Goal: Task Accomplishment & Management: Manage account settings

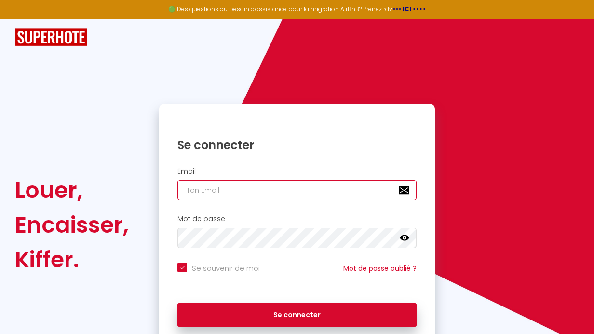
click at [191, 191] on input "email" at bounding box center [296, 190] width 239 height 20
type input "[EMAIL_ADDRESS][DOMAIN_NAME]"
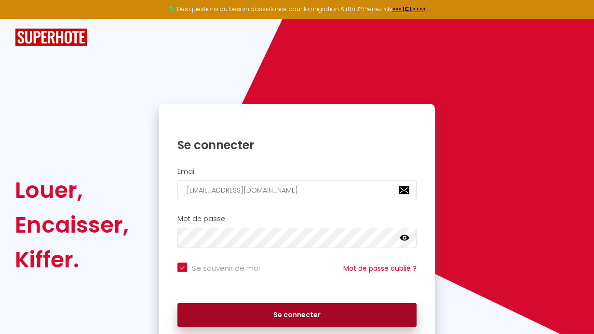
click at [288, 313] on button "Se connecter" at bounding box center [296, 315] width 239 height 24
checkbox input "true"
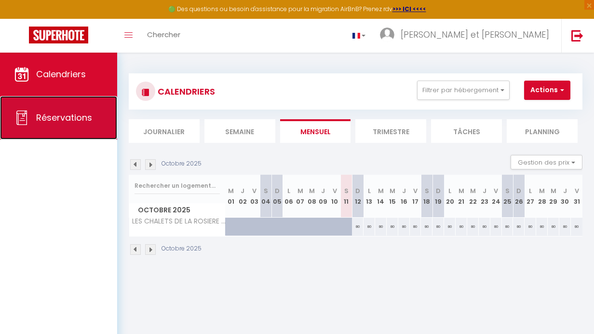
click at [64, 117] on span "Réservations" at bounding box center [64, 117] width 56 height 12
select select "not_cancelled"
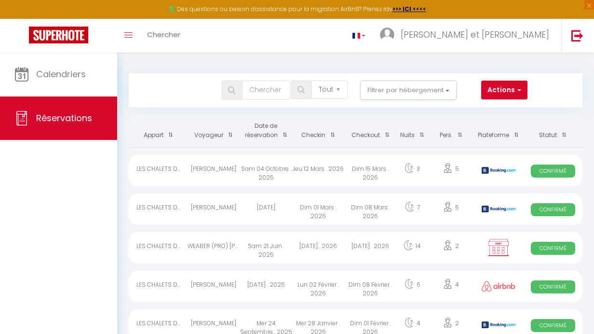
click at [345, 169] on div "Dim 15 Mars . 2026" at bounding box center [370, 170] width 52 height 31
select select "OK"
select select "KO"
select select "0"
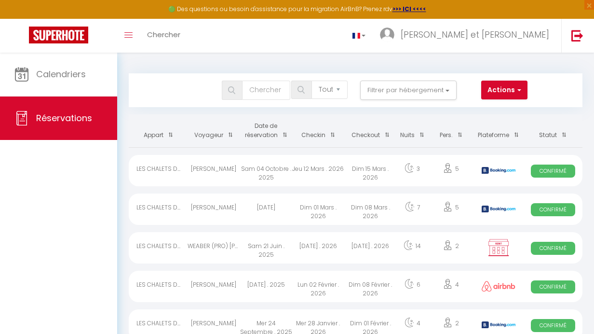
select select "1"
select select
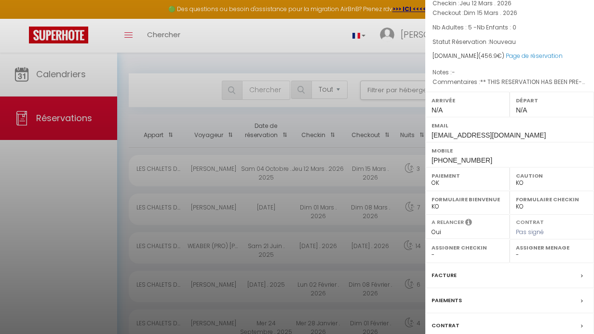
scroll to position [96, 0]
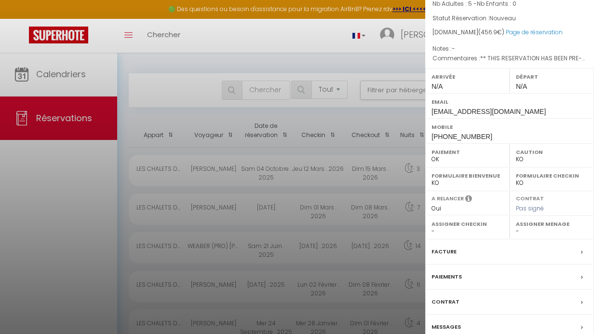
click at [451, 249] on label "Facture" at bounding box center [443, 251] width 25 height 10
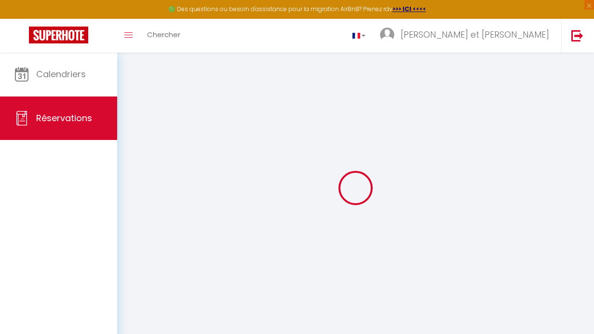
type input "[PERSON_NAME]"
type input "[EMAIL_ADDRESS][DOMAIN_NAME]"
type input "[PHONE_NUMBER]"
type input "."
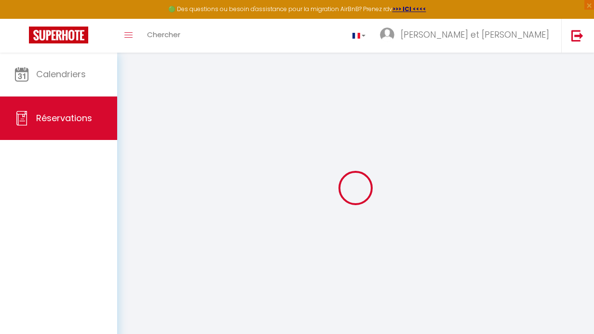
select select "FR"
type input "65.7"
type input "6.4"
select select "58835"
select select "1"
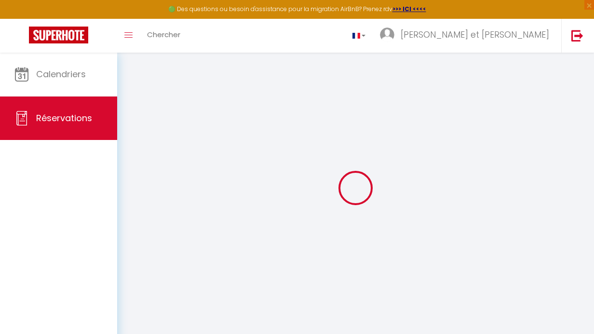
select select
type input "5"
select select "12"
select select
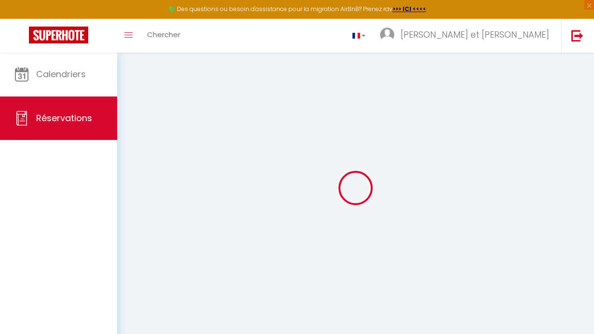
type input "378"
checkbox input "false"
select select "2"
type input "60"
type input "0"
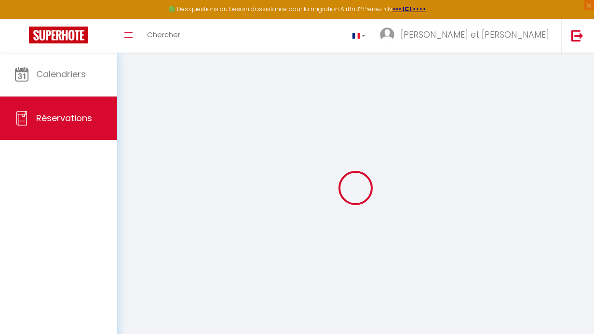
type input "0"
select select
select select "14"
checkbox input "false"
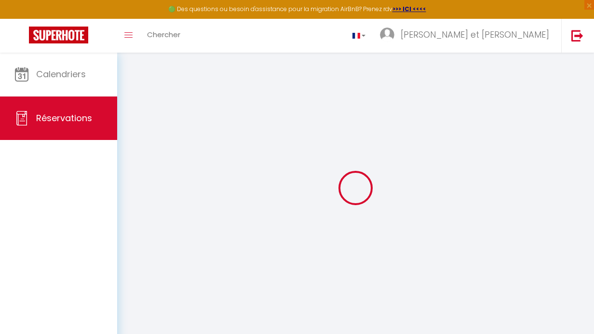
select select
checkbox input "false"
select select
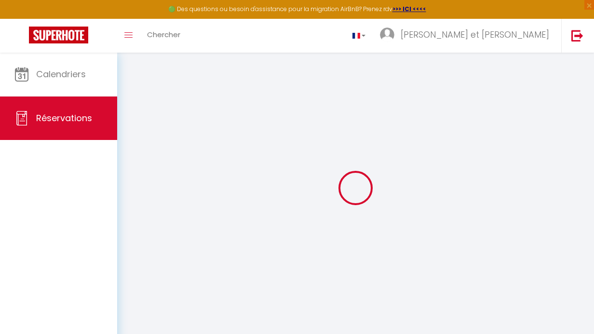
checkbox input "false"
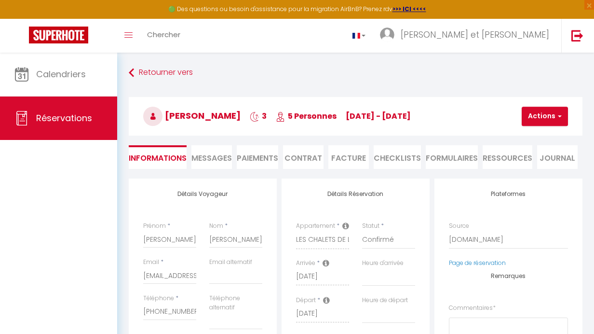
select select
checkbox input "false"
type textarea "** THIS RESERVATION HAS BEEN PRE-PAID ** BOOKING NOTE : Payment charge is EUR 6…"
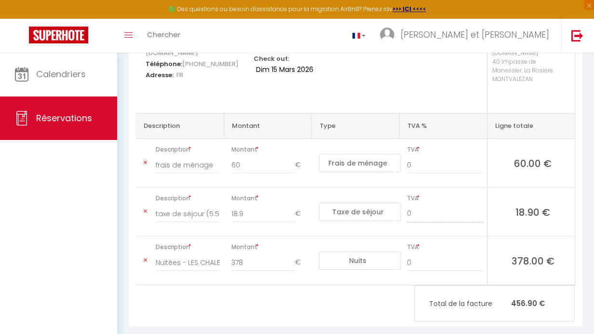
scroll to position [168, 0]
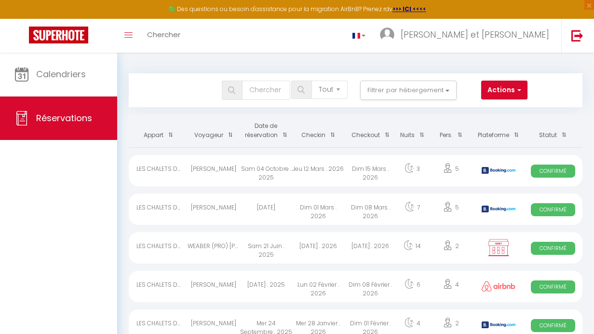
click at [280, 283] on div "[DATE] . 2025" at bounding box center [266, 285] width 52 height 31
select select "OK"
select select "0"
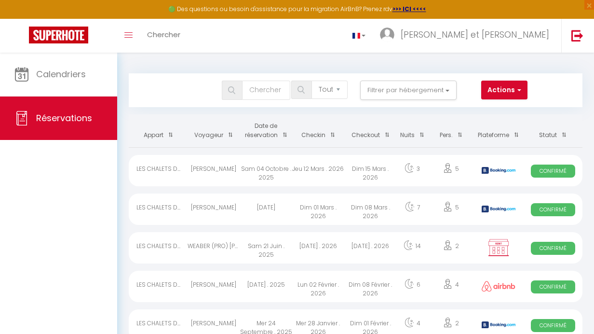
select select "1"
select select
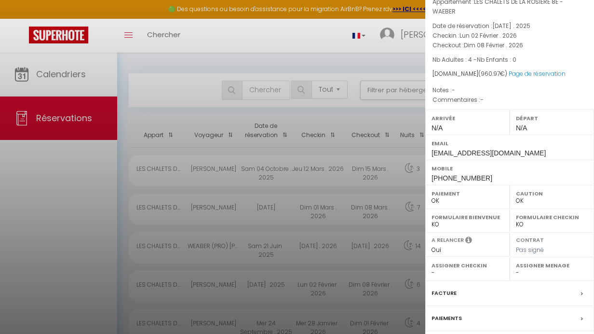
scroll to position [96, 0]
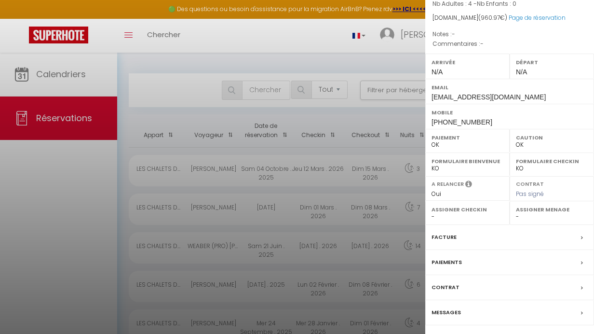
click at [454, 236] on label "Facture" at bounding box center [443, 237] width 25 height 10
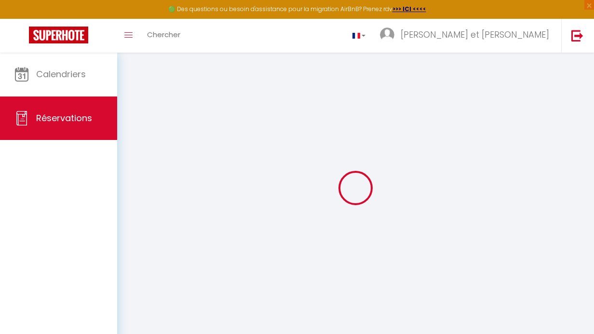
select select "cleaning"
select select "taxes"
select select
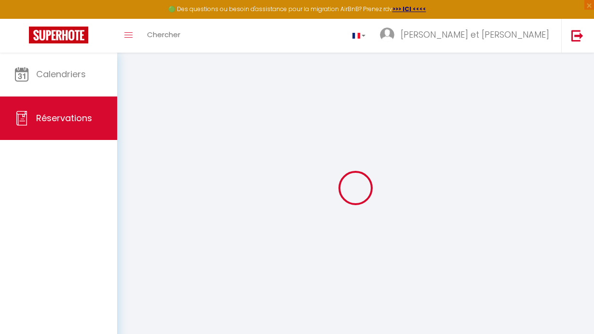
checkbox input "false"
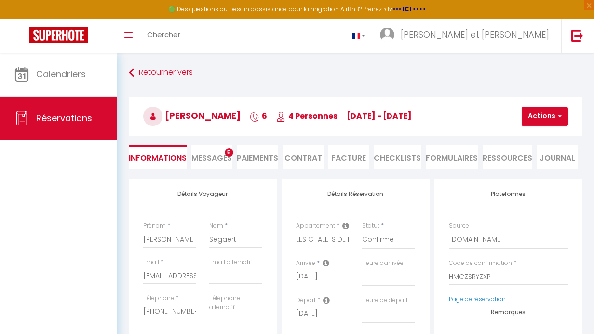
select select
checkbox input "false"
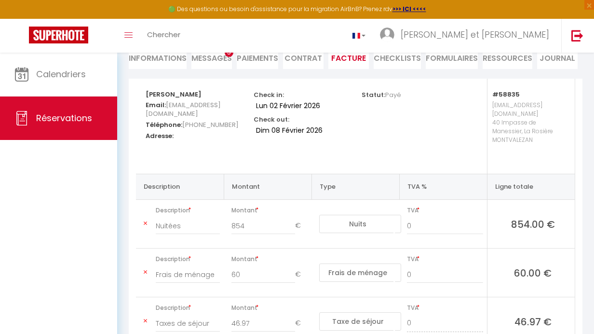
scroll to position [48, 0]
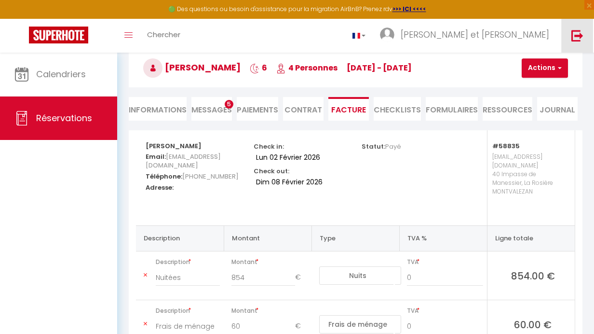
click at [576, 35] on img at bounding box center [577, 35] width 12 height 12
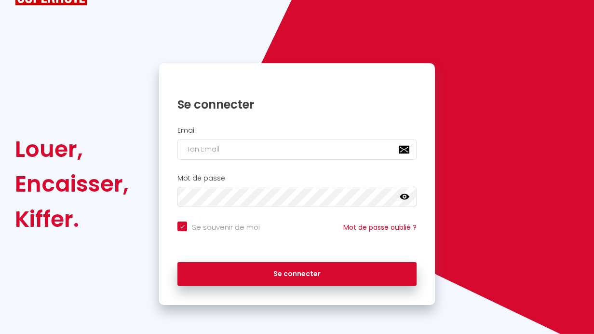
checkbox input "true"
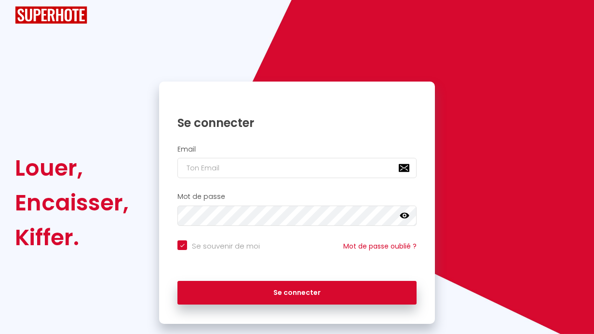
scroll to position [41, 0]
